Goal: Transaction & Acquisition: Obtain resource

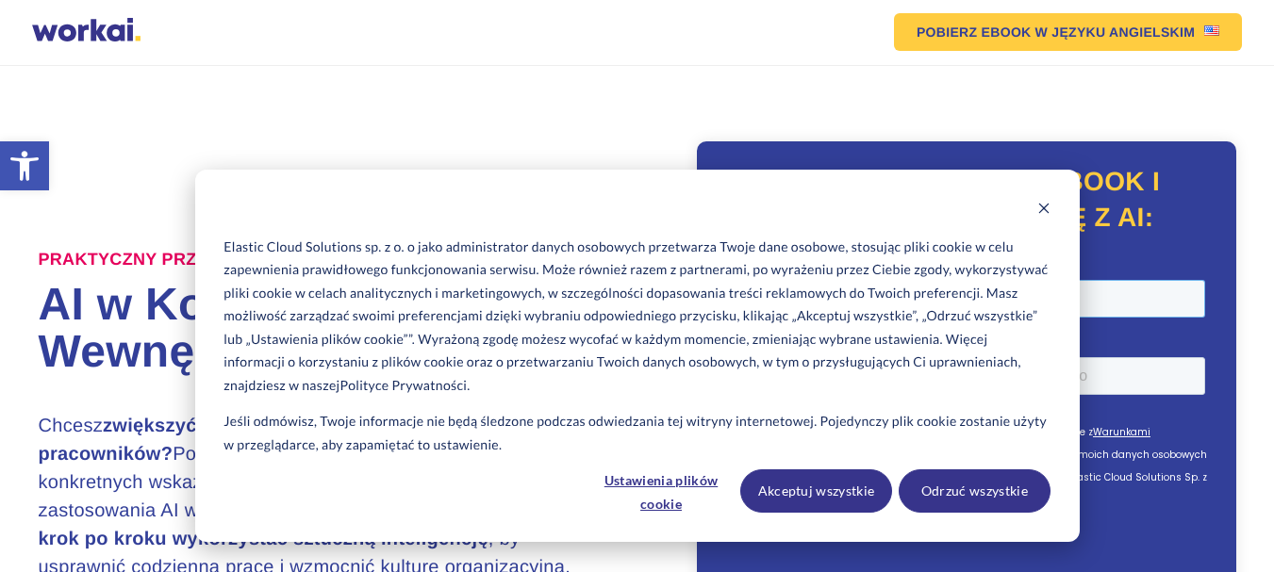
drag, startPoint x: 720, startPoint y: 257, endPoint x: 760, endPoint y: 300, distance: 58.7
click at [760, 300] on input "Twój firmowy adres email *" at bounding box center [962, 298] width 485 height 38
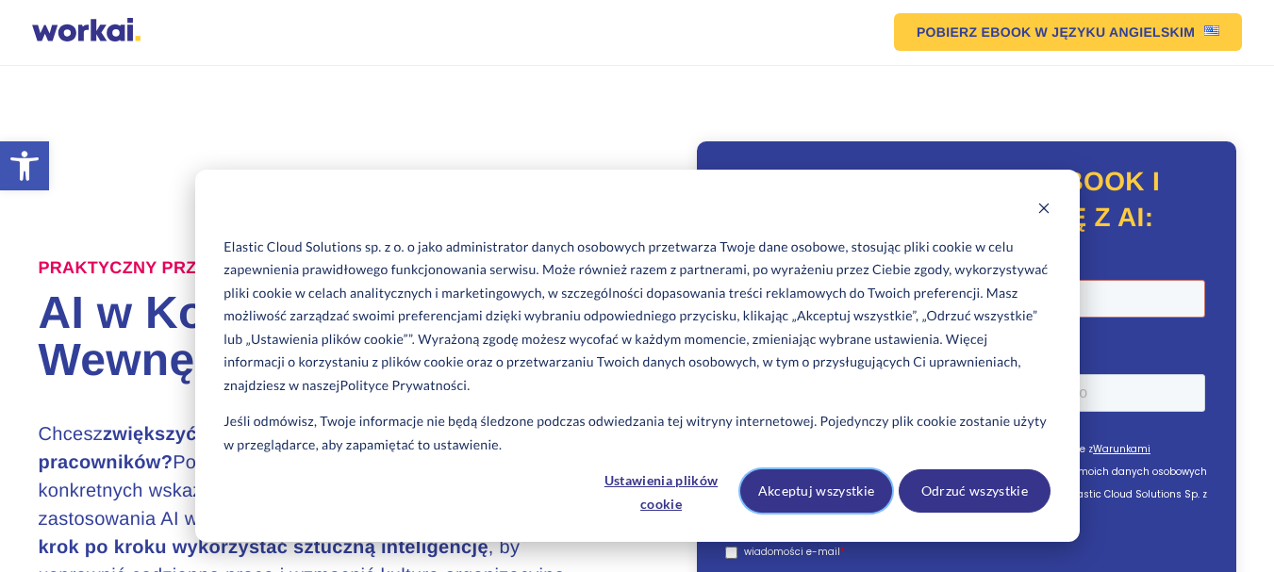
click at [858, 495] on button "Akceptuj wszystkie" at bounding box center [816, 491] width 152 height 43
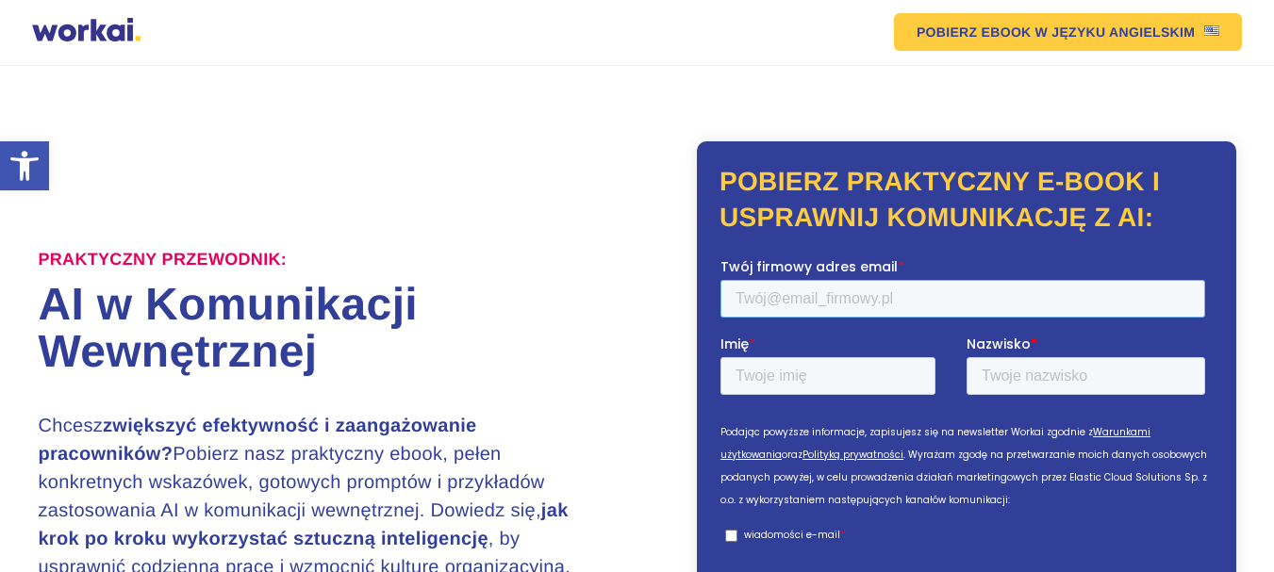
click at [826, 279] on input "Twój firmowy adres email *" at bounding box center [962, 298] width 485 height 38
type input "[EMAIL_ADDRESS][DOMAIN_NAME]"
click at [854, 377] on div "Imię *" at bounding box center [843, 364] width 246 height 60
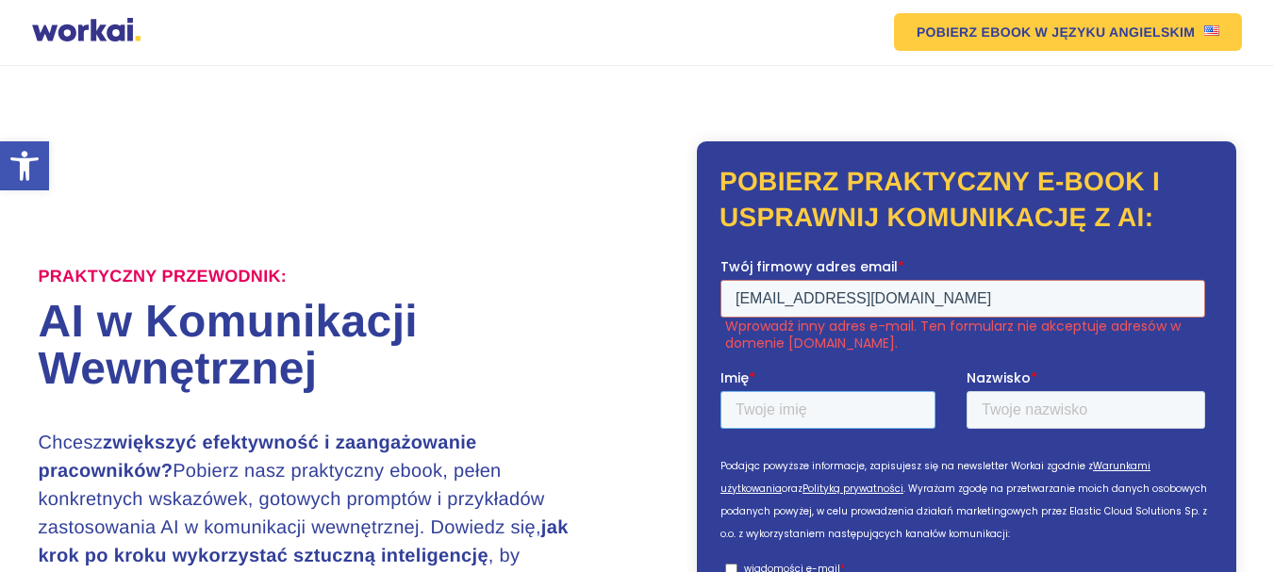
type input "Ewelina"
click at [1053, 404] on input "Nazwisko *" at bounding box center [1086, 409] width 239 height 38
type input "[PERSON_NAME]"
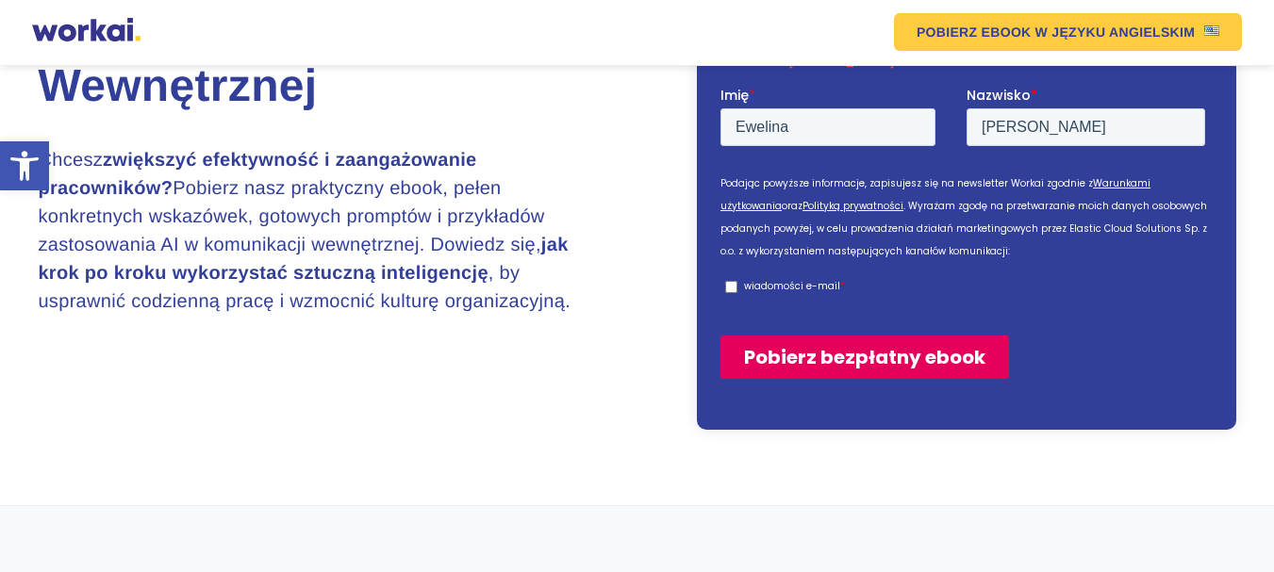
click at [781, 284] on p "wiadomości e-mail" at bounding box center [792, 286] width 96 height 14
click at [737, 284] on input "wiadomości e-mail *" at bounding box center [731, 287] width 12 height 12
checkbox input "true"
click at [814, 363] on input "Pobierz bezpłatny ebook" at bounding box center [864, 357] width 289 height 43
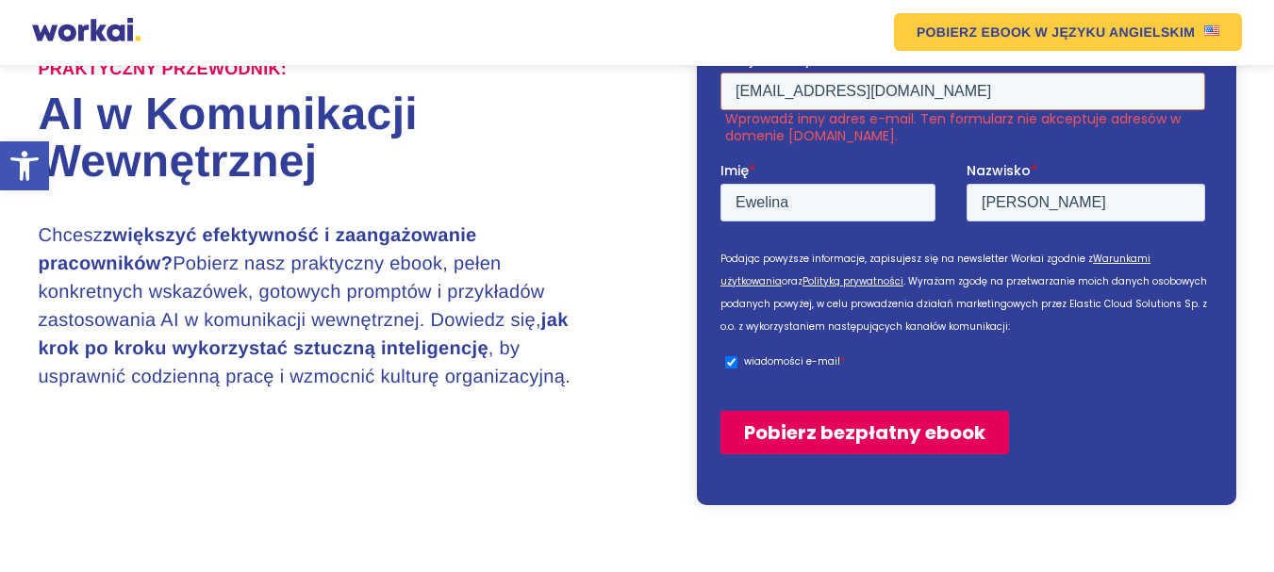
scroll to position [94, 0]
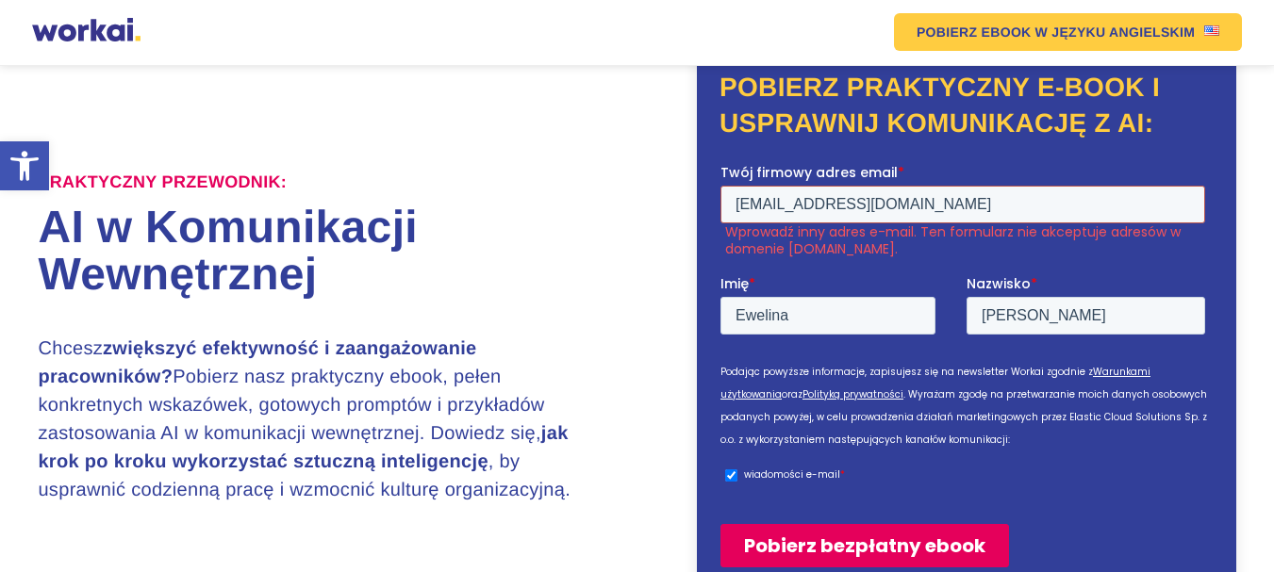
drag, startPoint x: 904, startPoint y: 199, endPoint x: 1242, endPoint y: 295, distance: 351.0
click at [720, 162] on html "Twój firmowy adres email * [EMAIL_ADDRESS][DOMAIN_NAME] Wprowadź inny adres e-m…" at bounding box center [966, 381] width 492 height 438
type input "m"
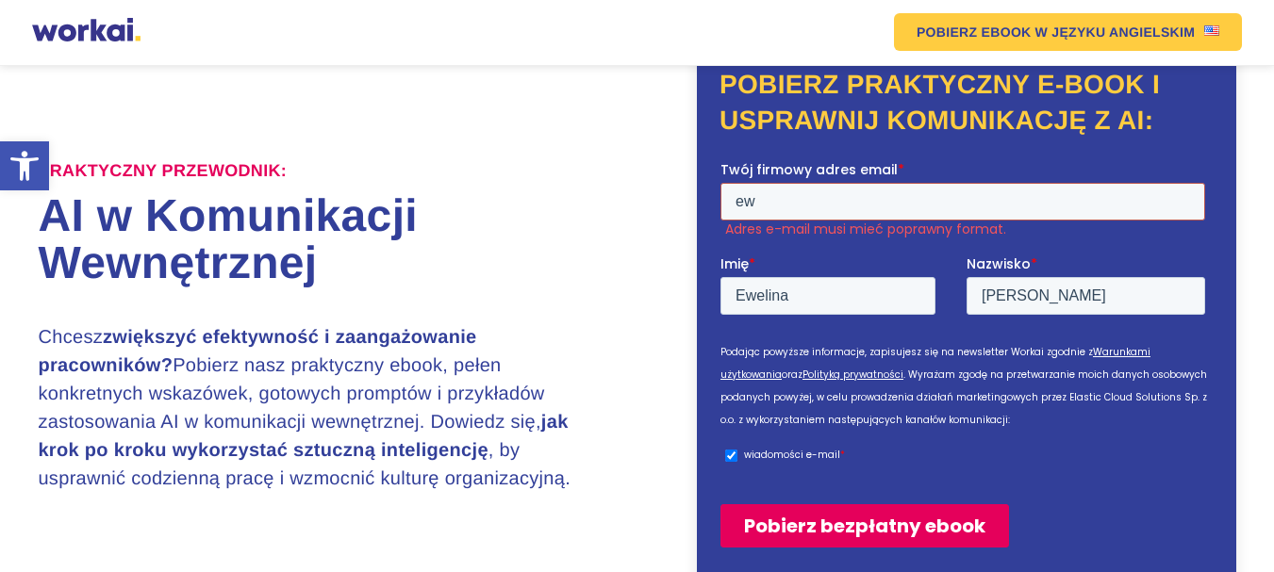
scroll to position [86, 0]
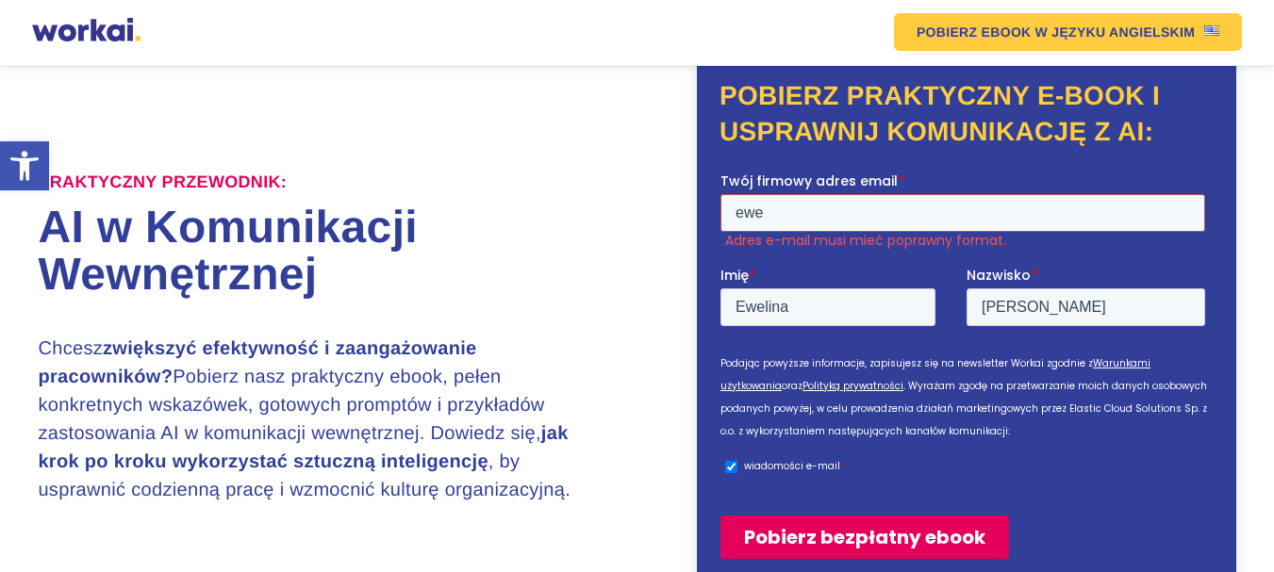
type input "[EMAIL_ADDRESS][DOMAIN_NAME]"
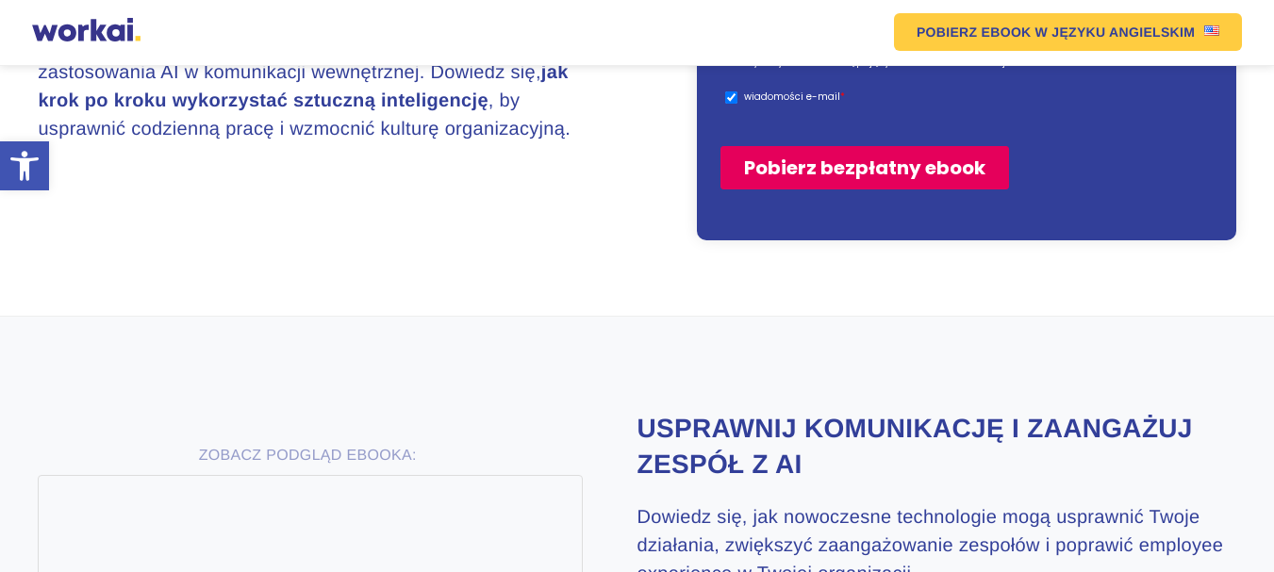
scroll to position [455, 0]
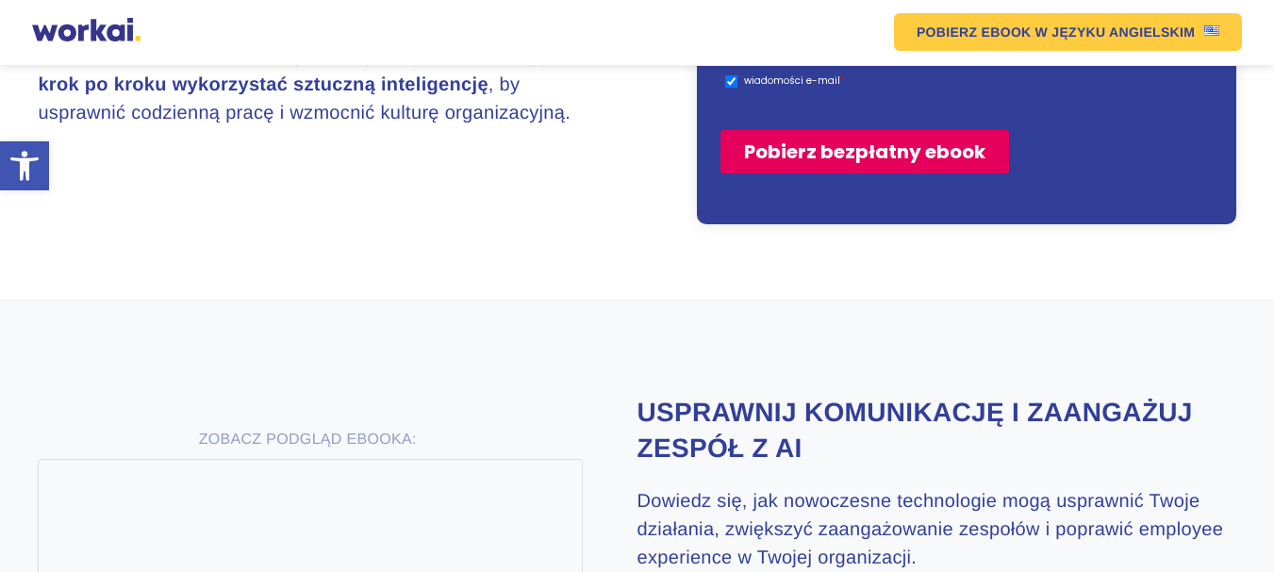
click at [817, 156] on input "Pobierz bezpłatny ebook" at bounding box center [864, 151] width 289 height 43
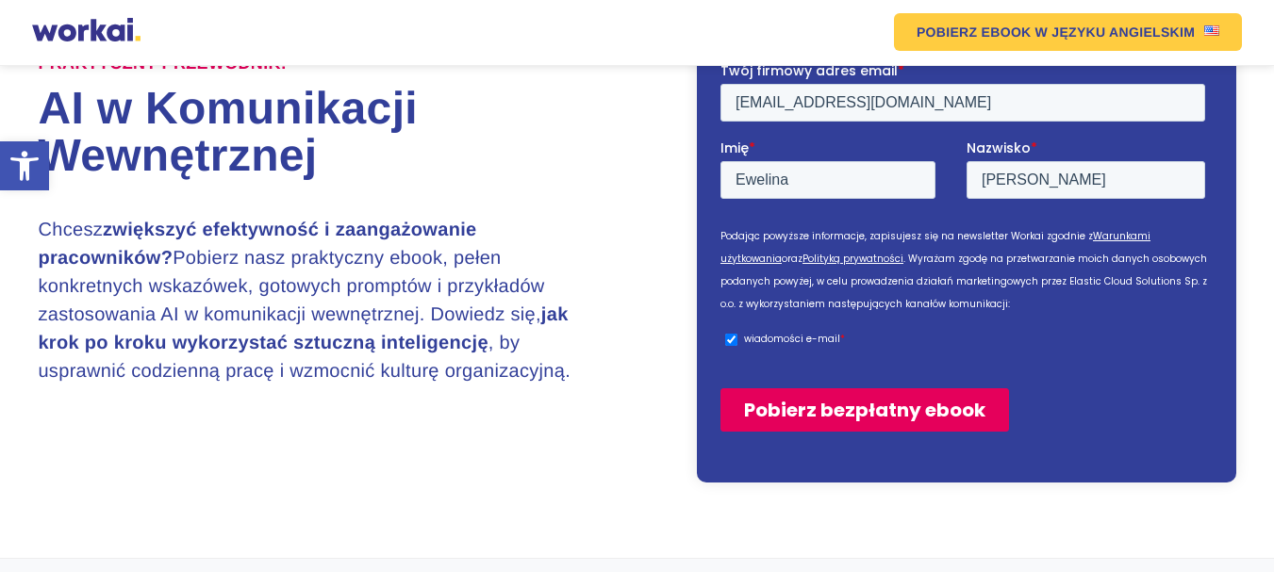
scroll to position [172, 0]
